Goal: Transaction & Acquisition: Purchase product/service

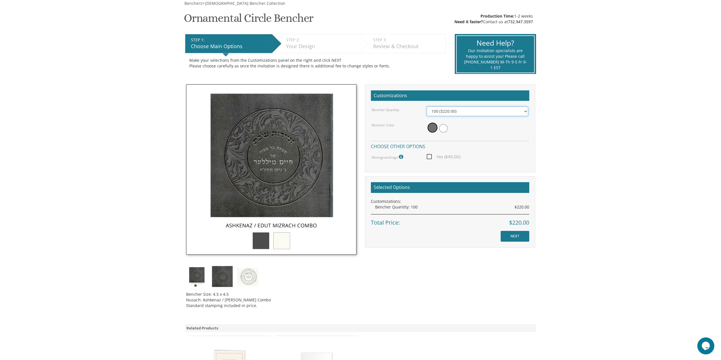
click at [460, 113] on select "100 ($220.00) 200 ($440.00) 300 ($660.00) 400 ($880.00) 500 ($1,100.00)" at bounding box center [477, 112] width 101 height 10
click at [460, 112] on select "100 ($220.00) 200 ($440.00) 300 ($660.00) 400 ($880.00) 500 ($1,100.00)" at bounding box center [477, 112] width 101 height 10
click at [446, 131] on span at bounding box center [443, 128] width 9 height 9
click at [432, 127] on span at bounding box center [432, 128] width 9 height 9
click at [445, 157] on span "Yes ($40.00)" at bounding box center [444, 156] width 34 height 7
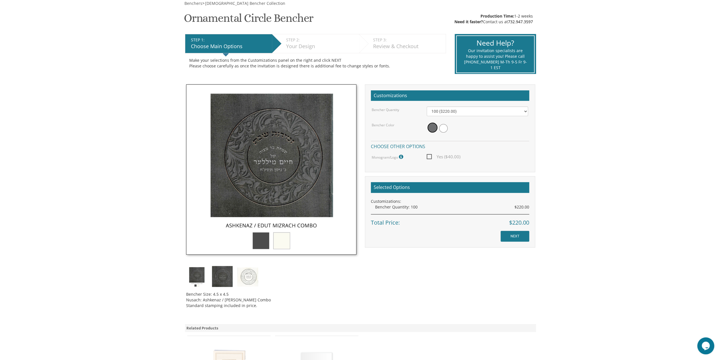
click at [430, 157] on input "Yes ($40.00)" at bounding box center [429, 156] width 4 height 4
checkbox input "true"
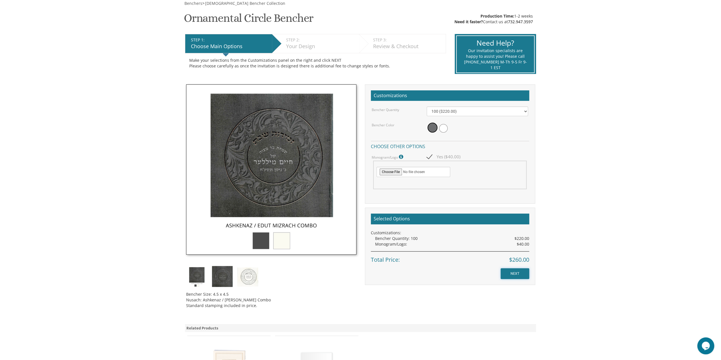
click at [510, 271] on input "NEXT" at bounding box center [515, 273] width 29 height 11
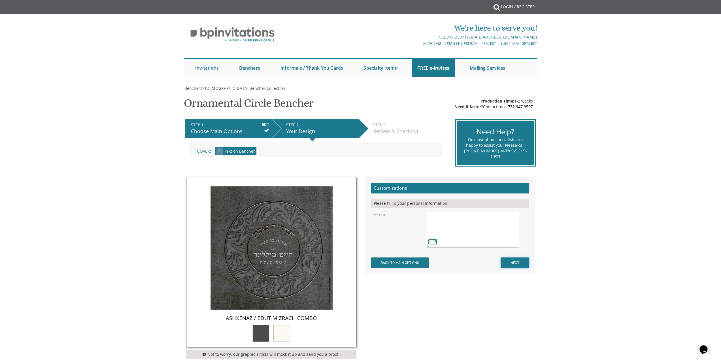
click at [515, 262] on input "NEXT" at bounding box center [515, 263] width 29 height 11
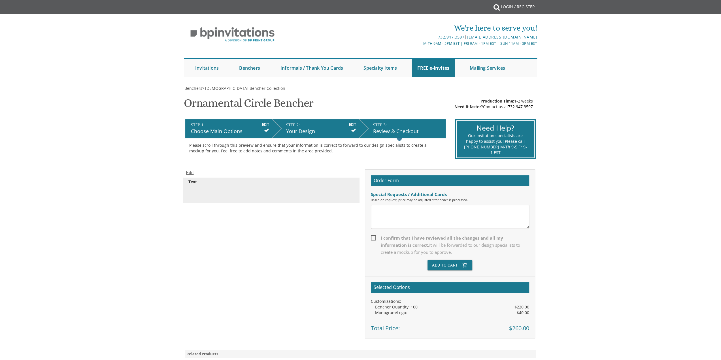
click at [239, 125] on div "STEP 1: EDIT" at bounding box center [230, 125] width 78 height 6
click at [238, 132] on div "Choose Main Options" at bounding box center [230, 131] width 78 height 7
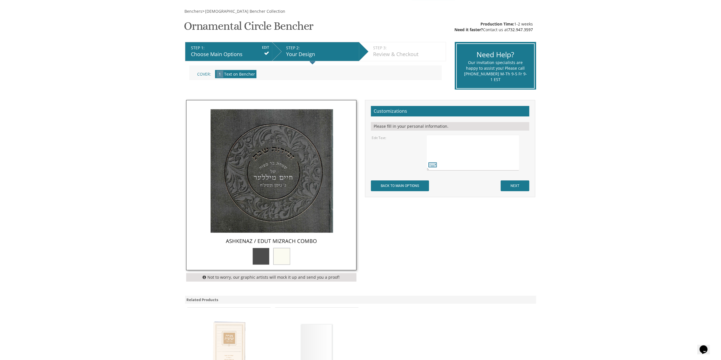
scroll to position [85, 0]
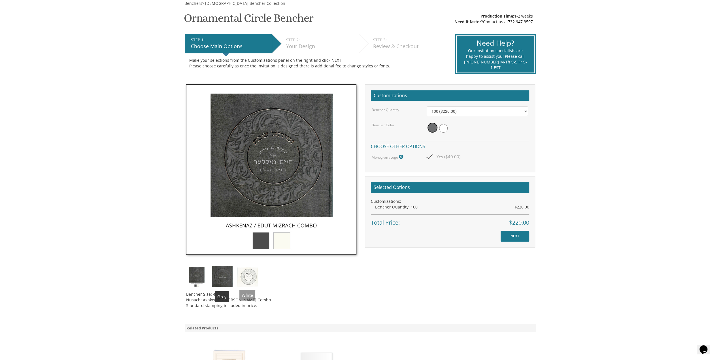
click at [249, 279] on img at bounding box center [247, 276] width 21 height 21
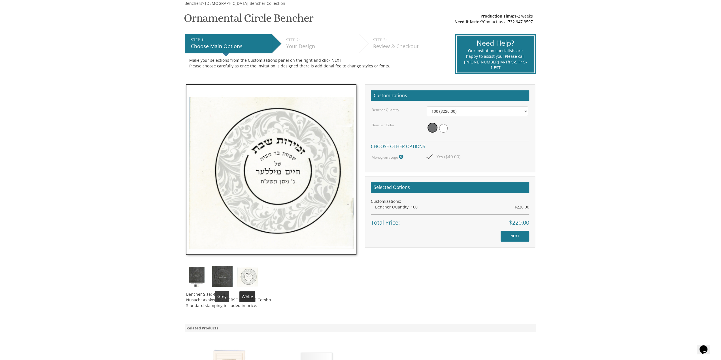
click at [220, 288] on div "Bencher Size: 4.5 x 4.5 Nusach: Ashkenaz / [PERSON_NAME] Combo Standard stampin…" at bounding box center [271, 297] width 170 height 21
click at [206, 299] on div "Bencher Size: 4.5 x 4.5 Nusach: Ashkenaz / [PERSON_NAME] Combo Standard stampin…" at bounding box center [271, 297] width 170 height 21
drag, startPoint x: 206, startPoint y: 299, endPoint x: 256, endPoint y: 299, distance: 49.9
click at [256, 299] on div "Bencher Size: 4.5 x 4.5 Nusach: Ashkenaz / [PERSON_NAME] Combo Standard stampin…" at bounding box center [271, 297] width 170 height 21
click at [182, 271] on div "Bencher Size: 4.5 x 4.5 Nusach: Ashkenaz / [PERSON_NAME] Combo Standard stampin…" at bounding box center [271, 198] width 179 height 228
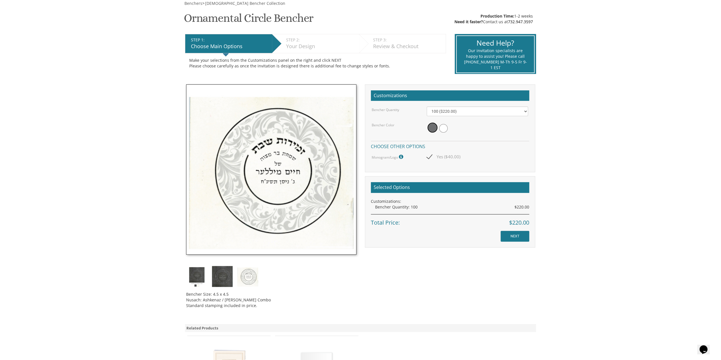
click at [193, 273] on img at bounding box center [196, 276] width 21 height 21
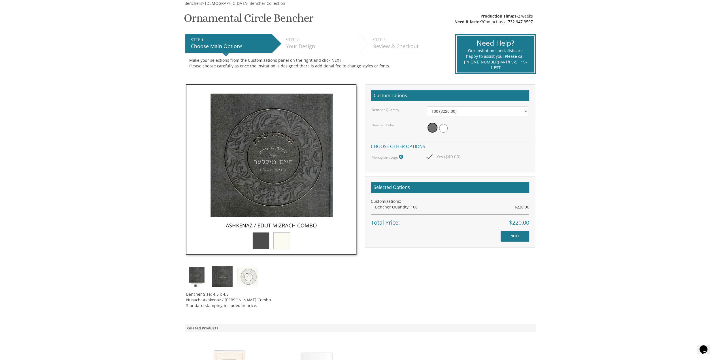
drag, startPoint x: 233, startPoint y: 197, endPoint x: 343, endPoint y: 272, distance: 133.2
click at [343, 272] on div "Bencher Size: 4.5 x 4.5 Nusach: Ashkenaz / [PERSON_NAME] Combo Standard stampin…" at bounding box center [271, 198] width 179 height 228
click at [247, 278] on img at bounding box center [247, 276] width 21 height 21
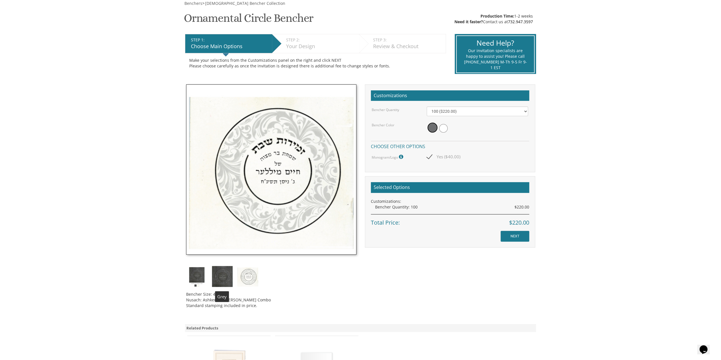
click at [221, 273] on img at bounding box center [222, 276] width 21 height 21
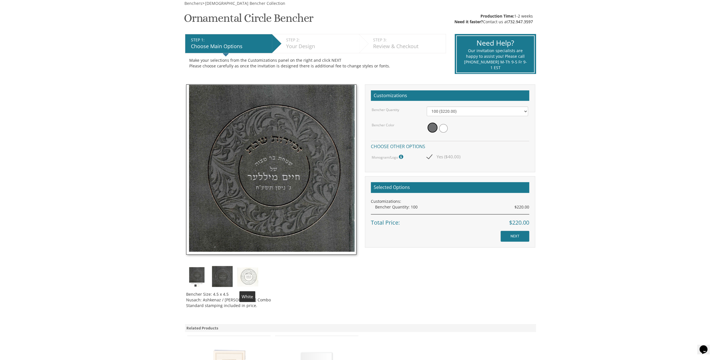
click at [249, 273] on img at bounding box center [247, 276] width 21 height 21
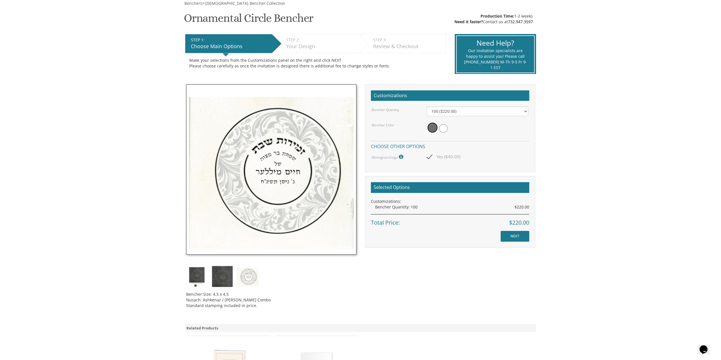
click at [195, 273] on img at bounding box center [196, 276] width 21 height 21
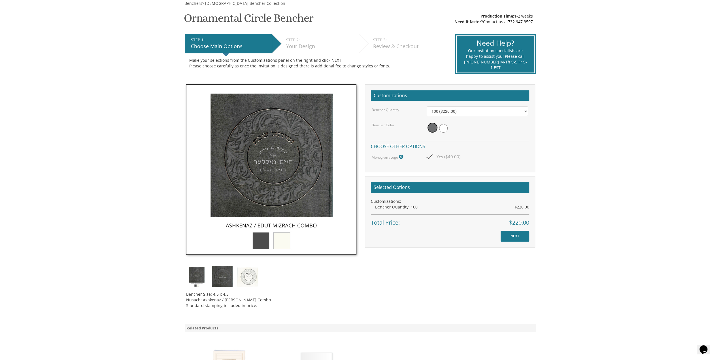
click at [465, 107] on div "Customizations Bencher Quantity 100 ($220.00) 200 ($440.00) 300 ($660.00) 400 (…" at bounding box center [450, 128] width 170 height 88
click at [465, 107] on select "100 ($220.00) 200 ($440.00) 300 ($660.00) 400 ($880.00) 500 ($1,100.00)" at bounding box center [477, 112] width 101 height 10
drag, startPoint x: 455, startPoint y: 224, endPoint x: 445, endPoint y: 206, distance: 20.7
click at [456, 225] on div "Total Price: $220.00" at bounding box center [450, 220] width 158 height 13
